Goal: Information Seeking & Learning: Learn about a topic

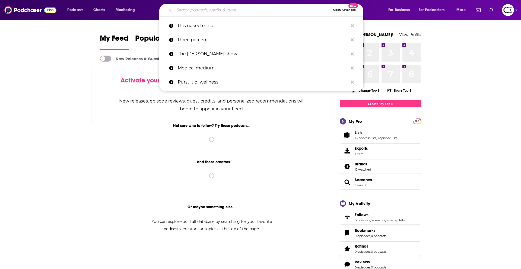
click at [201, 12] on input "Search podcasts, credits, & more..." at bounding box center [252, 10] width 156 height 9
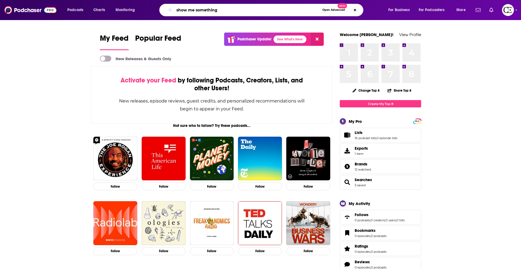
type input "show me something"
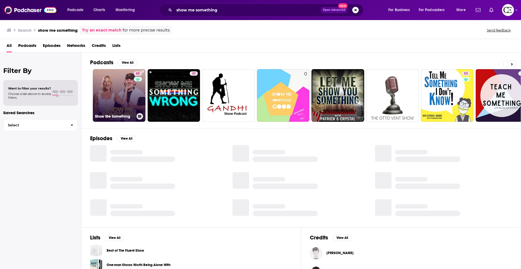
click at [130, 96] on link "65 Show Me Something" at bounding box center [119, 95] width 53 height 53
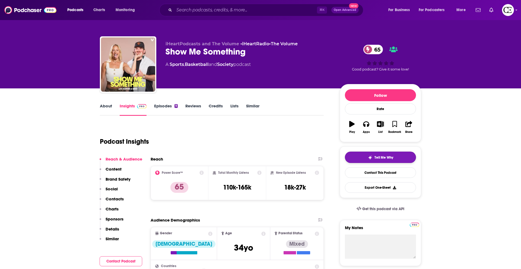
click at [379, 156] on span "Tell Me Why" at bounding box center [383, 157] width 19 height 4
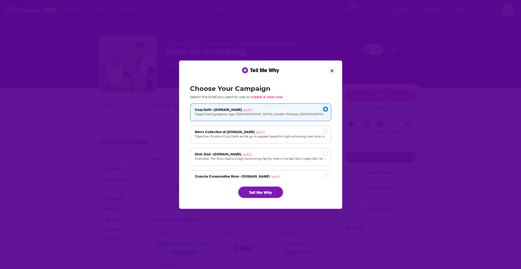
click at [261, 194] on button "Tell Me Why" at bounding box center [260, 192] width 45 height 11
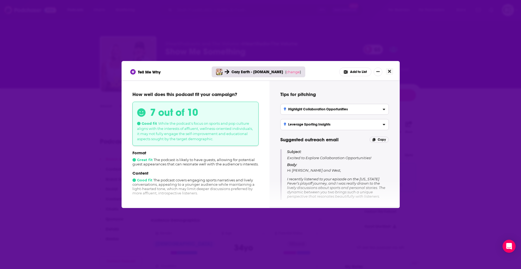
click at [389, 71] on icon "Close" at bounding box center [389, 71] width 3 height 3
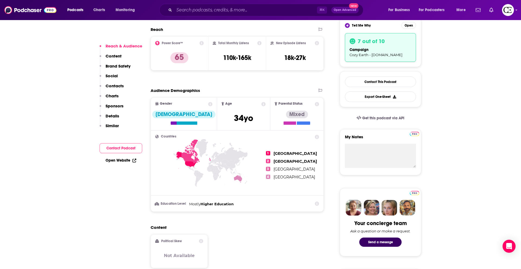
scroll to position [128, 0]
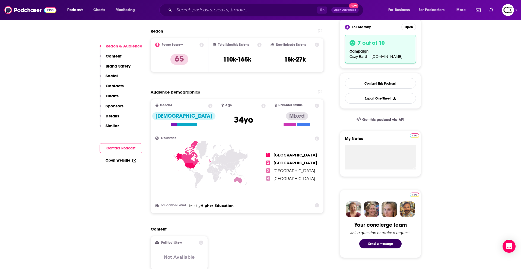
drag, startPoint x: 213, startPoint y: 156, endPoint x: 204, endPoint y: 156, distance: 8.7
click at [209, 156] on icon at bounding box center [210, 174] width 111 height 67
click at [192, 164] on icon at bounding box center [185, 161] width 21 height 17
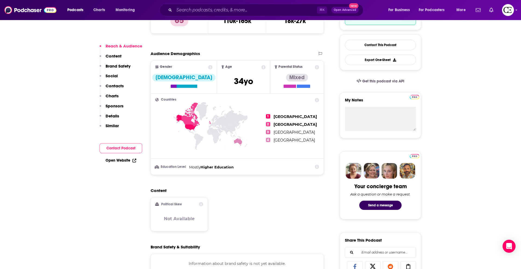
scroll to position [0, 0]
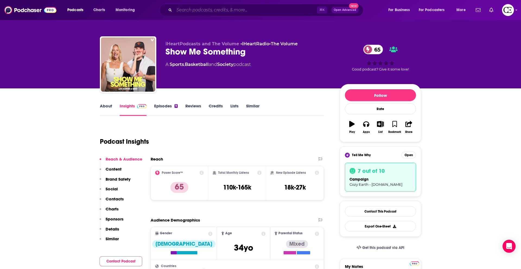
click at [208, 12] on input "Search podcasts, credits, & more..." at bounding box center [245, 10] width 143 height 9
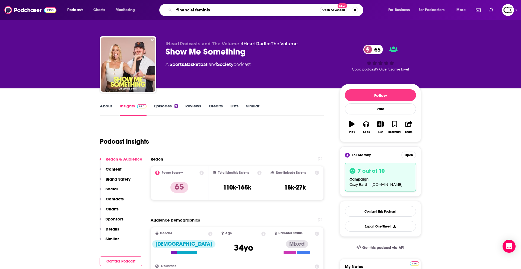
type input "financial feminist"
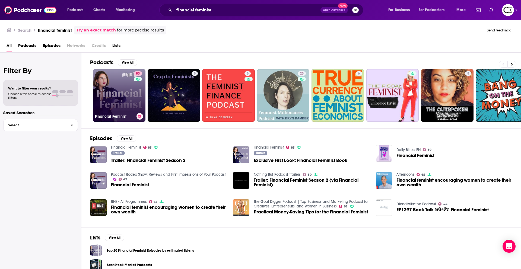
scroll to position [0, 1]
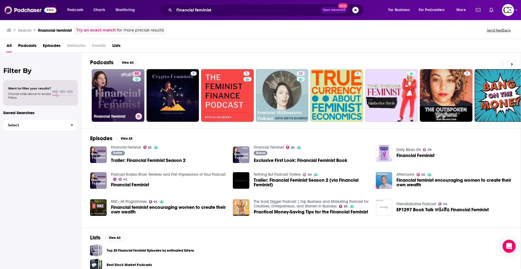
click at [126, 97] on link "83 Financial Feminist" at bounding box center [118, 95] width 53 height 53
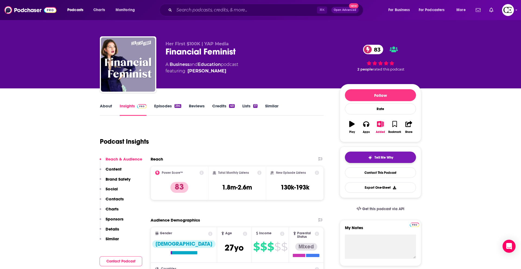
click at [372, 155] on div "Tell Me Why" at bounding box center [380, 157] width 25 height 4
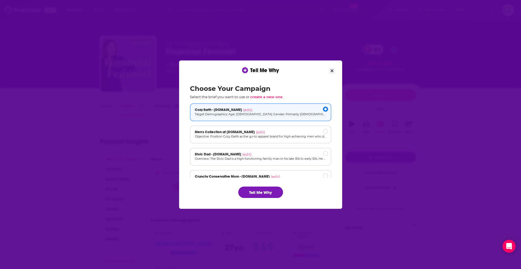
click at [264, 190] on button "Tell Me Why" at bounding box center [260, 192] width 45 height 11
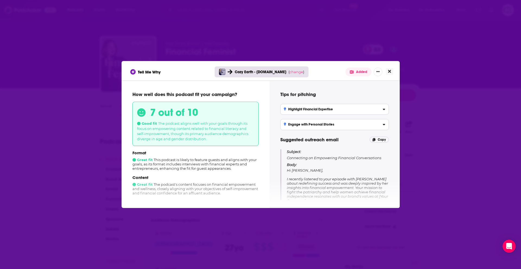
click at [392, 68] on button "Close" at bounding box center [389, 71] width 7 height 7
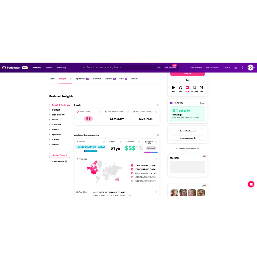
scroll to position [76, 0]
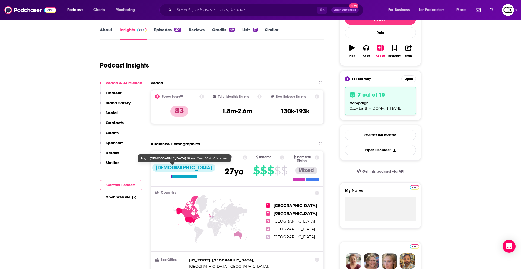
click at [171, 167] on div "[DEMOGRAPHIC_DATA]" at bounding box center [183, 168] width 63 height 8
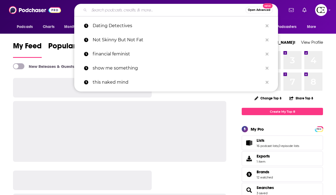
click at [154, 12] on input "Search podcasts, credits, & more..." at bounding box center [167, 10] width 156 height 9
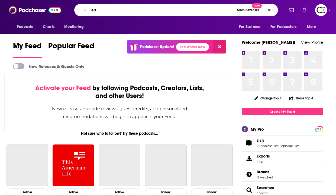
type input "a"
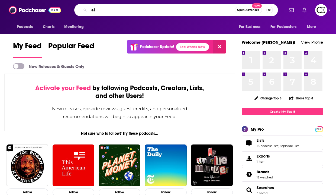
type input "a"
type input "thyroid fixer"
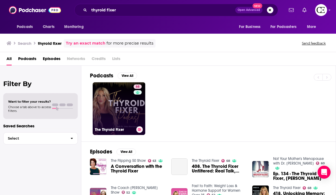
click at [130, 111] on link "68 The Thyroid Fixer" at bounding box center [119, 108] width 53 height 53
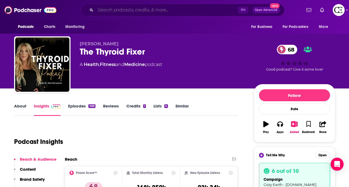
click at [163, 11] on input "Search podcasts, credits, & more..." at bounding box center [166, 10] width 143 height 9
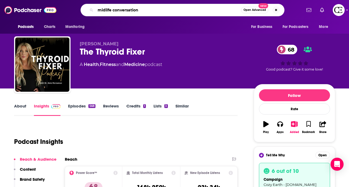
type input "midlife conversations"
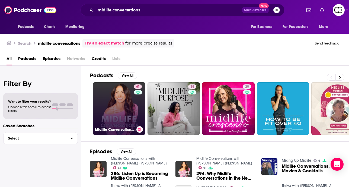
click at [128, 111] on link "61 Midlife Conversations with [PERSON_NAME] [PERSON_NAME]" at bounding box center [119, 108] width 53 height 53
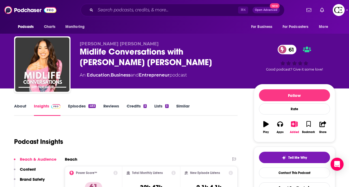
click at [267, 151] on div "Tell Me Why Contact This Podcast Export One-Sheet" at bounding box center [294, 172] width 81 height 52
click at [267, 152] on button "Tell Me Why" at bounding box center [294, 157] width 71 height 11
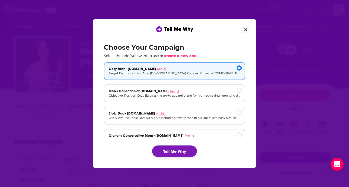
click at [192, 148] on button "Tell Me Why" at bounding box center [174, 150] width 45 height 11
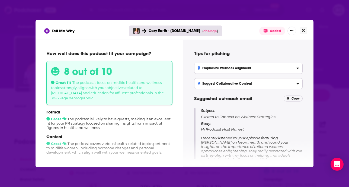
click at [301, 28] on button "Close" at bounding box center [303, 30] width 7 height 7
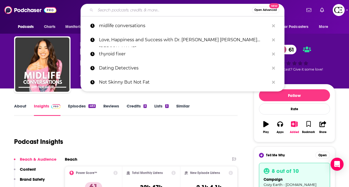
click at [176, 10] on input "Search podcasts, credits, & more..." at bounding box center [173, 10] width 156 height 9
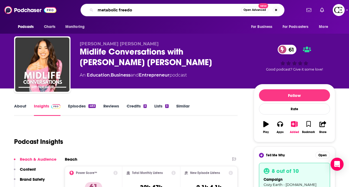
type input "metabolic freedom"
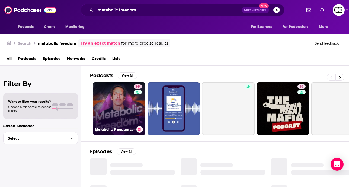
click at [123, 88] on link "69 Metabolic Freedom With [PERSON_NAME]" at bounding box center [119, 108] width 53 height 53
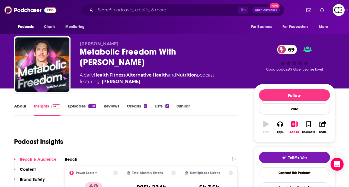
click at [270, 151] on div "Tell Me Why Contact This Podcast Export One-Sheet" at bounding box center [294, 172] width 81 height 52
click at [277, 160] on button "Tell Me Why" at bounding box center [294, 157] width 71 height 11
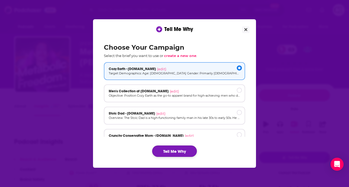
click at [189, 153] on button "Tell Me Why" at bounding box center [174, 150] width 45 height 11
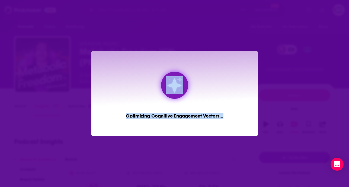
drag, startPoint x: 224, startPoint y: 116, endPoint x: 158, endPoint y: 79, distance: 76.4
click at [158, 79] on div "Optimizing Cognitive Engagement Vectors ..." at bounding box center [174, 93] width 167 height 85
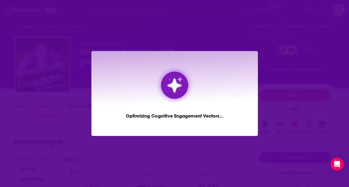
click at [158, 79] on div "Optimizing Cognitive Engagement Vectors ..." at bounding box center [174, 93] width 167 height 85
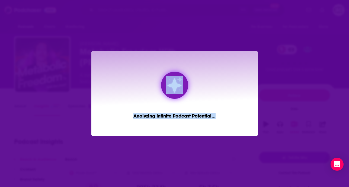
drag, startPoint x: 157, startPoint y: 71, endPoint x: 223, endPoint y: 133, distance: 90.2
click at [223, 133] on div "Analyzing infinite podcast potential ..." at bounding box center [174, 93] width 167 height 85
drag, startPoint x: 226, startPoint y: 129, endPoint x: 164, endPoint y: 83, distance: 77.5
click at [164, 83] on div "Analyzing infinite podcast potential ..." at bounding box center [174, 93] width 167 height 85
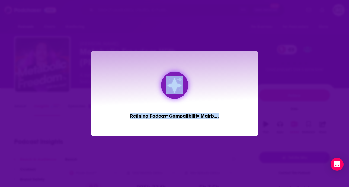
click at [164, 83] on div "Dialog" at bounding box center [174, 85] width 27 height 27
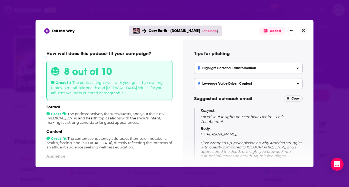
click at [304, 29] on icon "Close" at bounding box center [303, 30] width 3 height 3
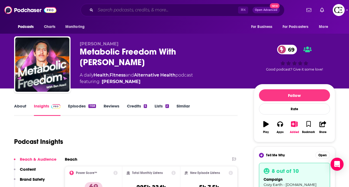
click at [170, 10] on input "Search podcasts, credits, & more..." at bounding box center [166, 10] width 143 height 9
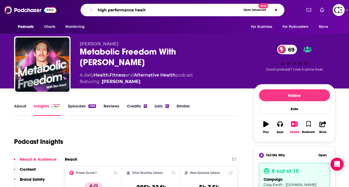
type input "high performance health"
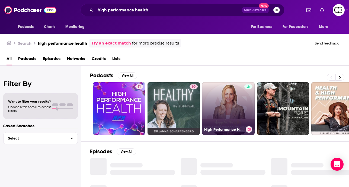
click at [212, 113] on link "High Performance Health" at bounding box center [228, 108] width 53 height 53
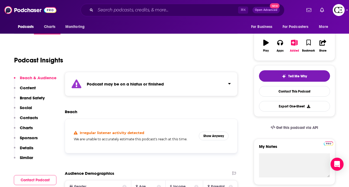
scroll to position [82, 0]
